Goal: Navigation & Orientation: Find specific page/section

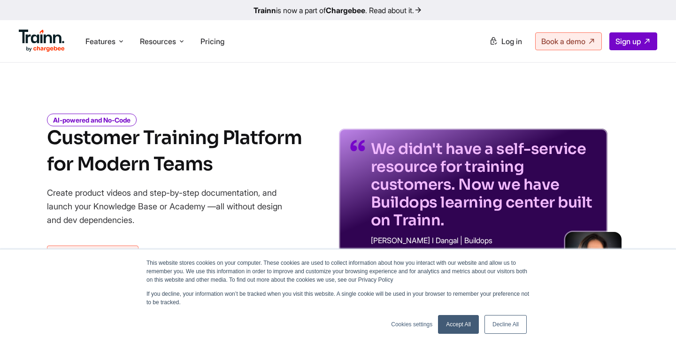
click at [453, 326] on link "Accept All" at bounding box center [458, 324] width 41 height 19
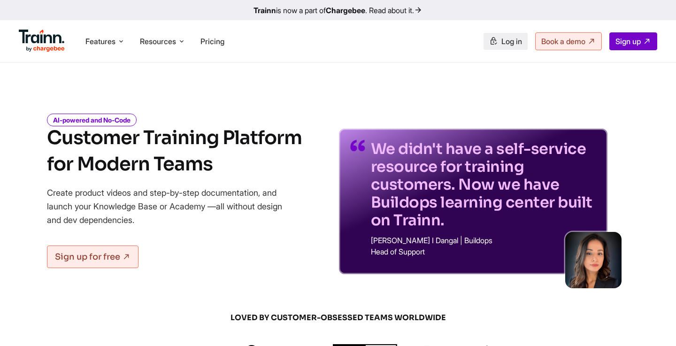
click at [505, 44] on span "Log in" at bounding box center [512, 41] width 21 height 9
